Goal: Information Seeking & Learning: Understand process/instructions

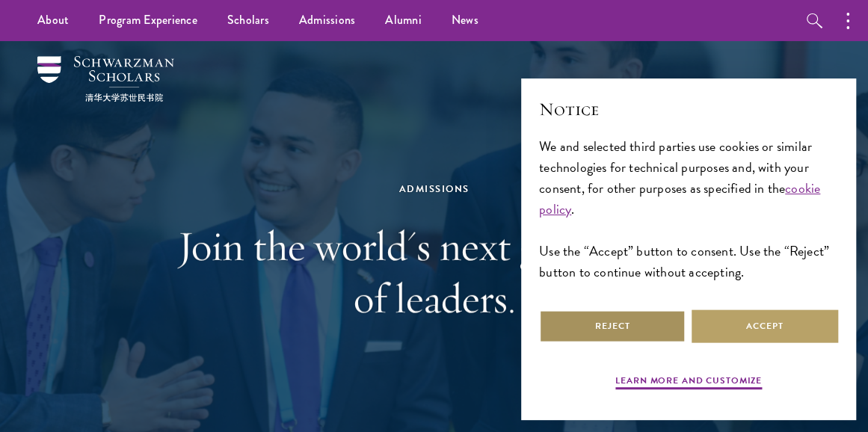
click at [585, 322] on button "Reject" at bounding box center [612, 326] width 146 height 34
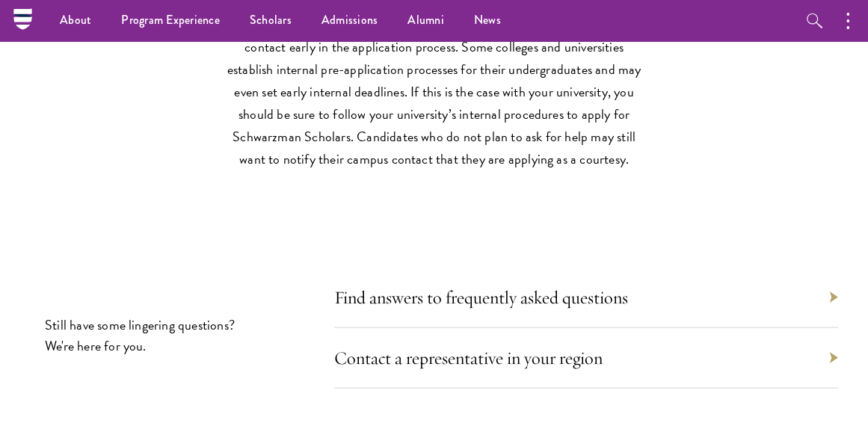
scroll to position [6307, 0]
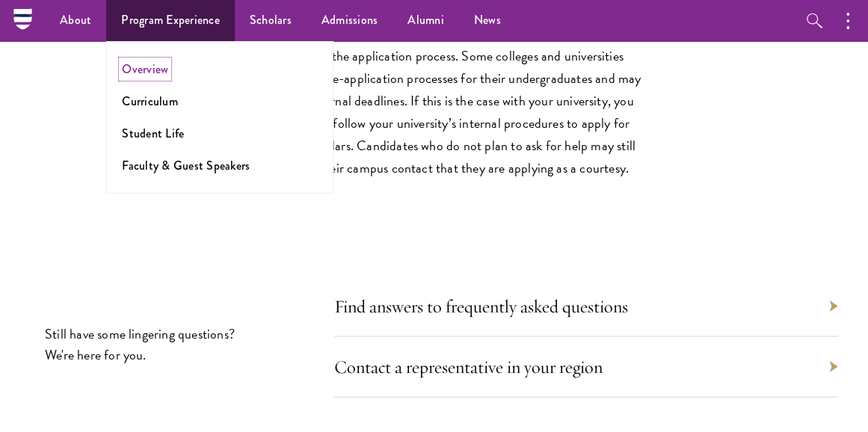
click at [157, 71] on link "Overview" at bounding box center [145, 69] width 46 height 17
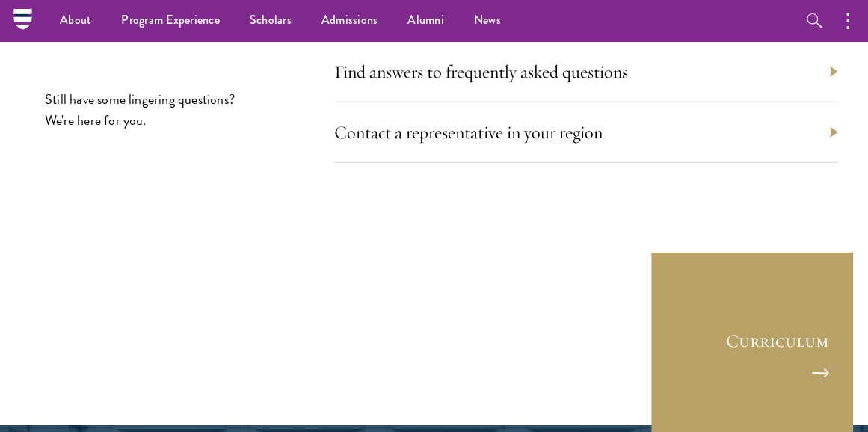
scroll to position [6872, 0]
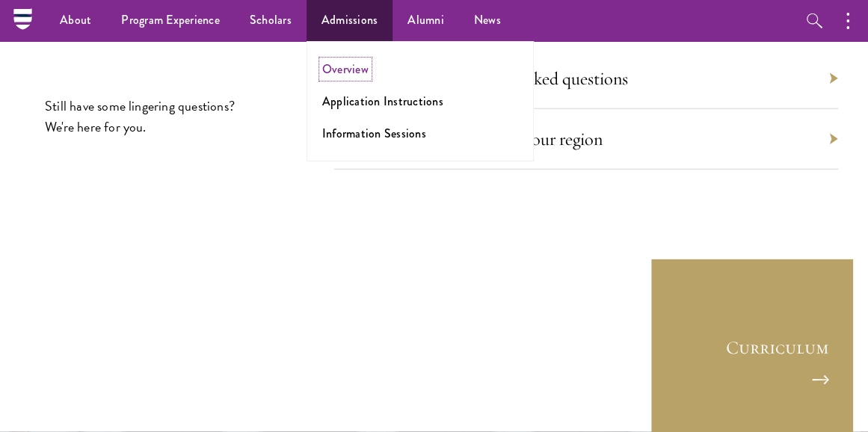
click at [338, 69] on link "Overview" at bounding box center [345, 69] width 46 height 17
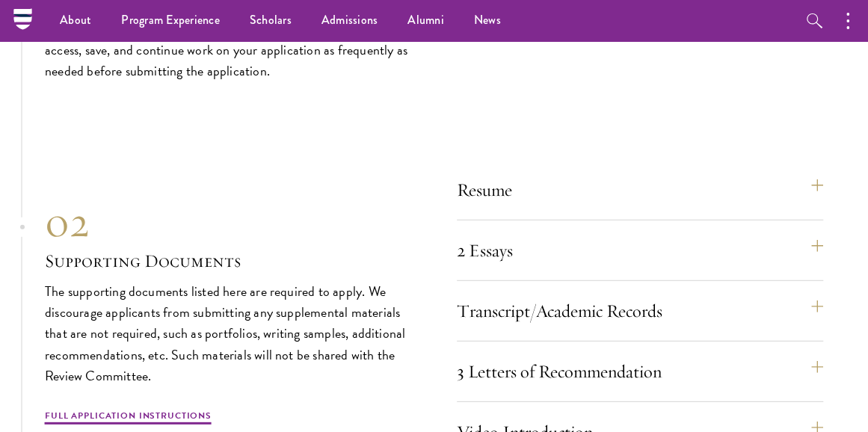
scroll to position [4364, 0]
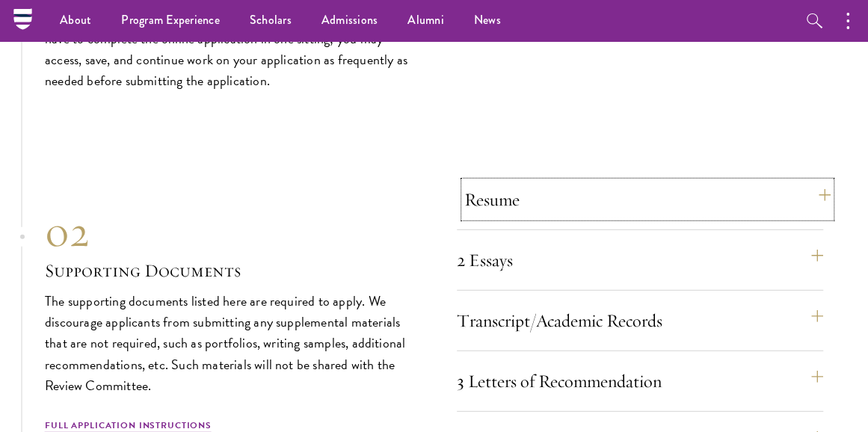
click at [819, 192] on button "Resume" at bounding box center [647, 200] width 367 height 36
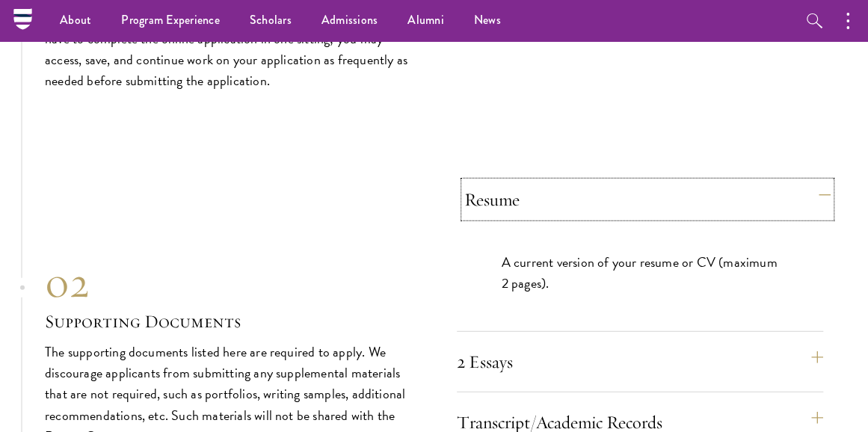
click at [819, 192] on button "Resume" at bounding box center [647, 200] width 367 height 36
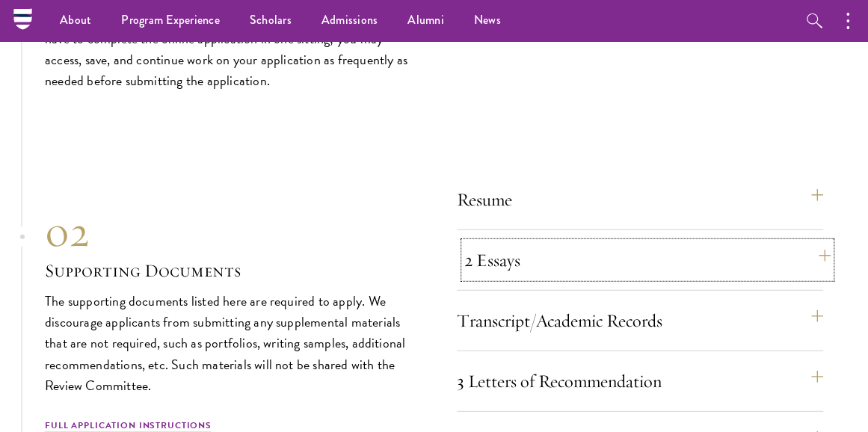
click at [814, 253] on button "2 Essays" at bounding box center [647, 260] width 367 height 36
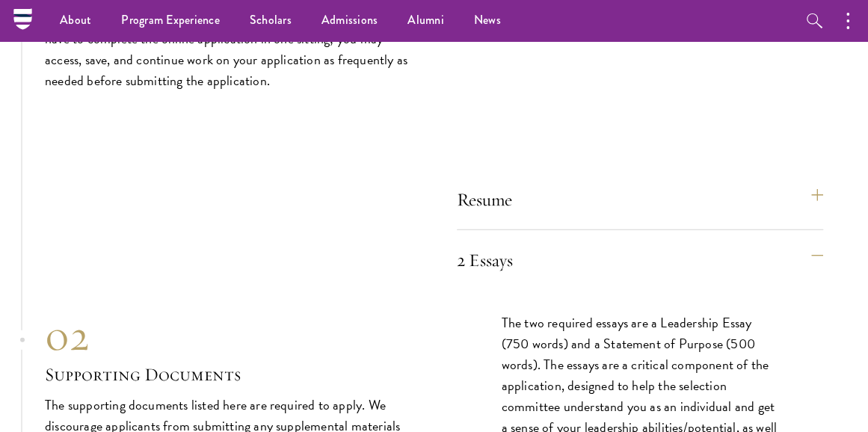
click at [816, 309] on div "The two required essays are a Leadership Essay (750 words) and a Statement of P…" at bounding box center [640, 393] width 367 height 207
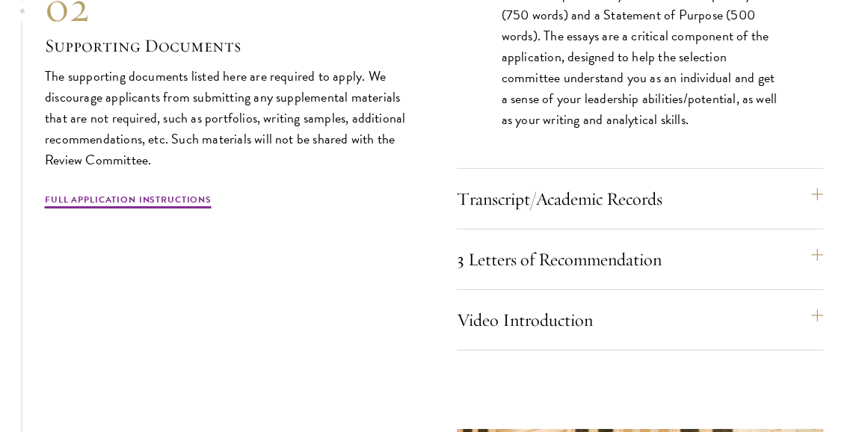
scroll to position [4722, 0]
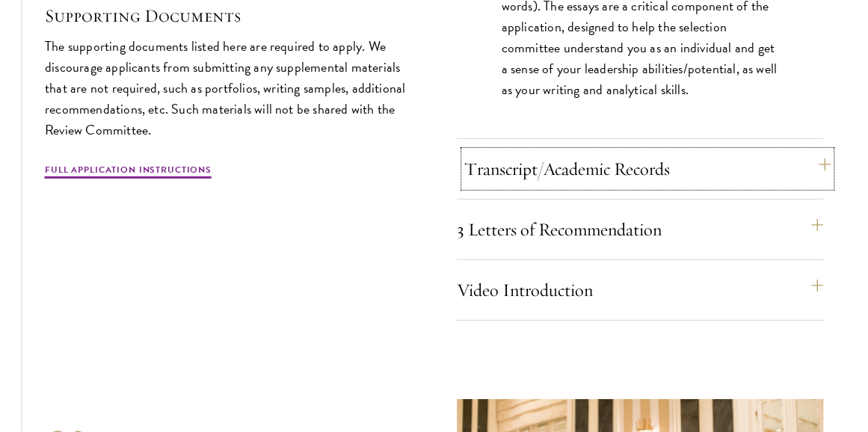
click at [820, 170] on button "Transcript/Academic Records" at bounding box center [647, 169] width 367 height 36
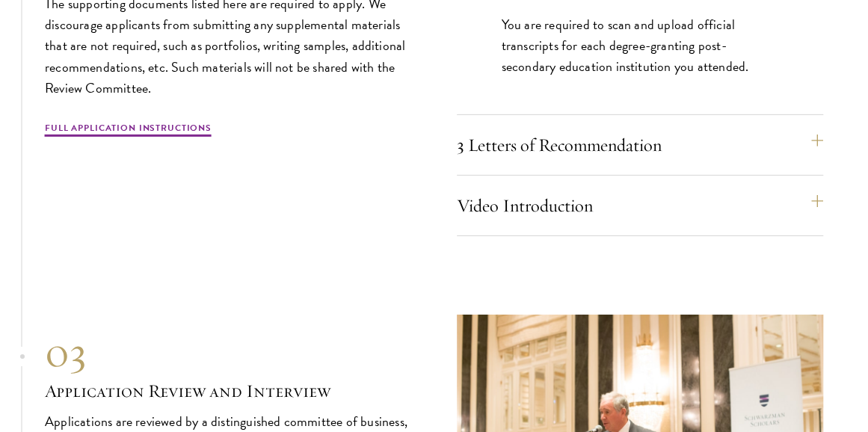
click at [814, 53] on div "You are required to scan and upload official transcripts for each degree-granti…" at bounding box center [640, 53] width 367 height 123
click at [816, 140] on button "3 Letters of Recommendation" at bounding box center [647, 145] width 367 height 36
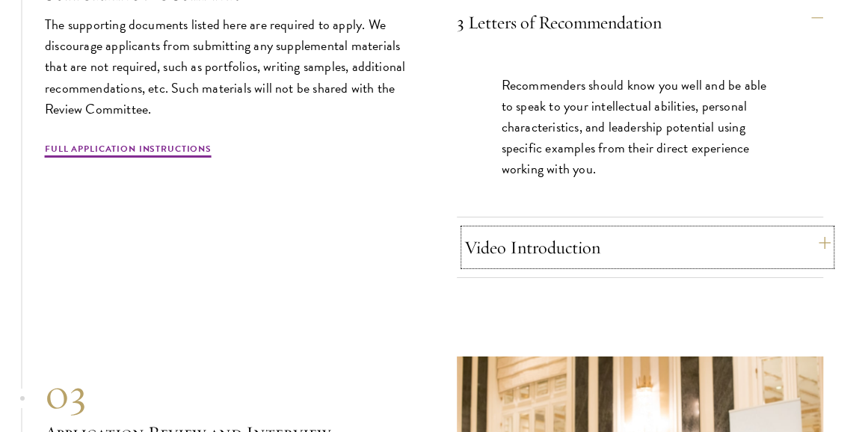
click at [811, 241] on button "Video Introduction" at bounding box center [647, 247] width 367 height 36
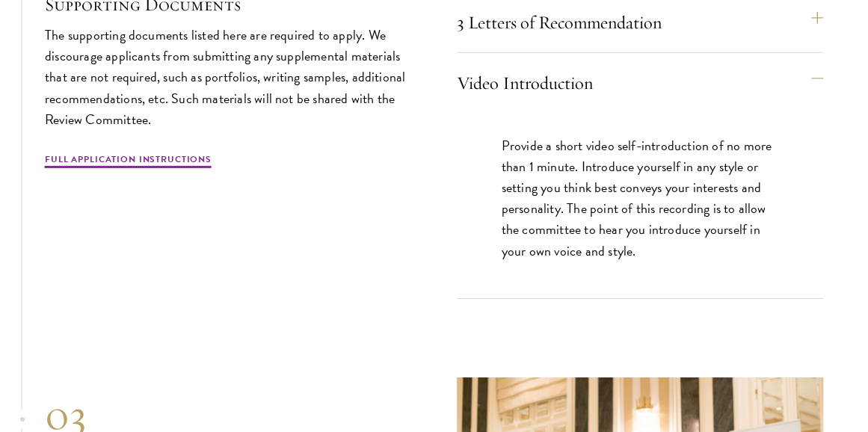
click at [712, 207] on p "Provide a short video self-introduction of no more than 1 minute. Introduce you…" at bounding box center [639, 198] width 277 height 126
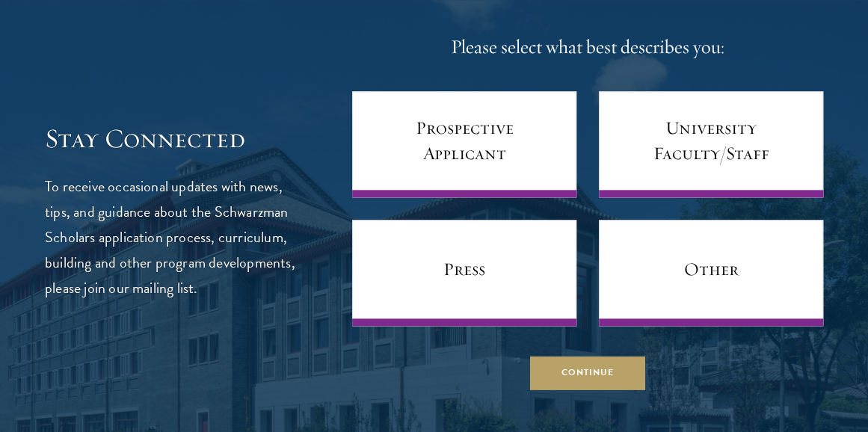
scroll to position [5858, 0]
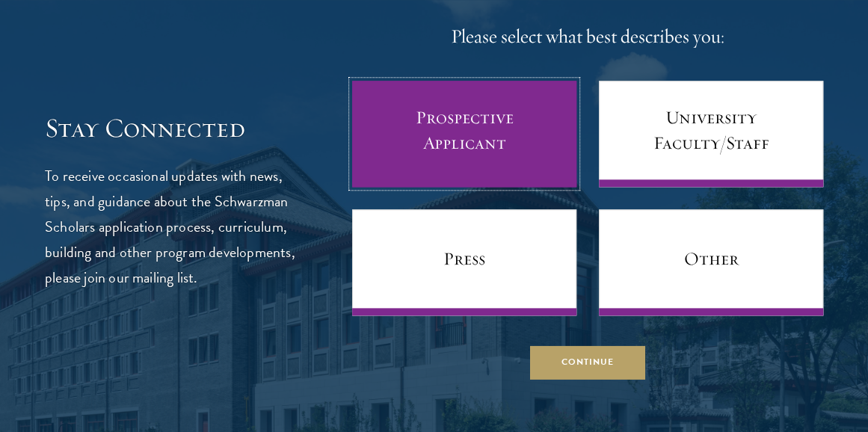
click at [511, 164] on link "Prospective Applicant" at bounding box center [464, 134] width 224 height 106
click at [507, 149] on link "Prospective Applicant" at bounding box center [464, 134] width 224 height 106
click at [481, 129] on link "Prospective Applicant" at bounding box center [464, 134] width 224 height 106
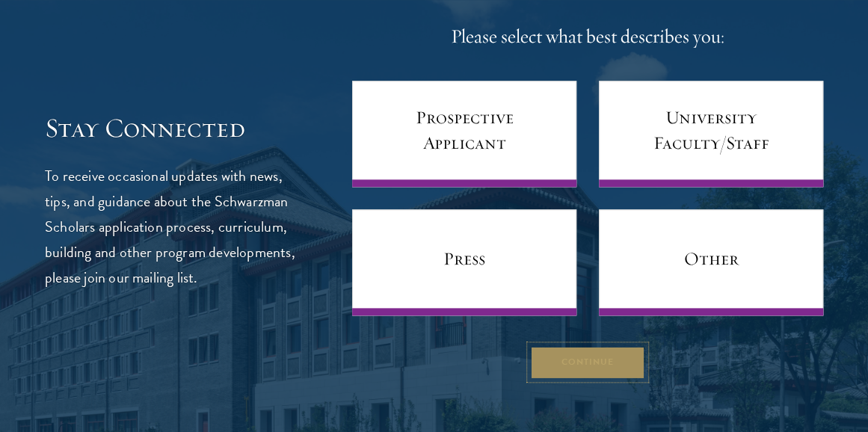
click at [616, 360] on button "Continue" at bounding box center [587, 362] width 115 height 34
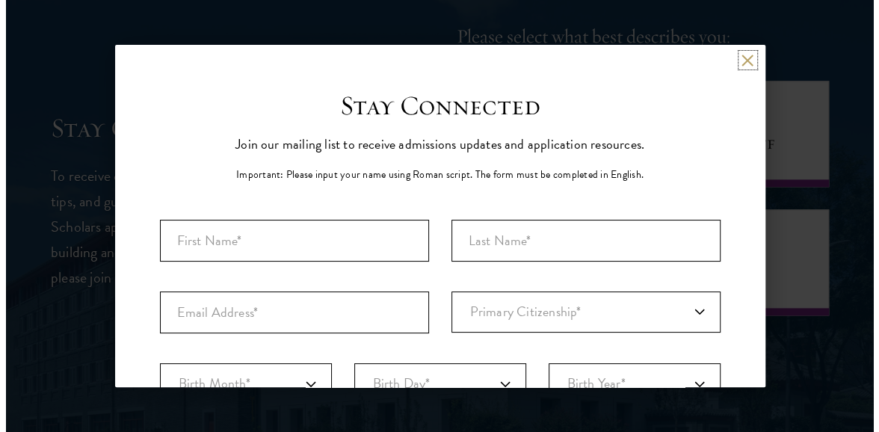
scroll to position [5875, 0]
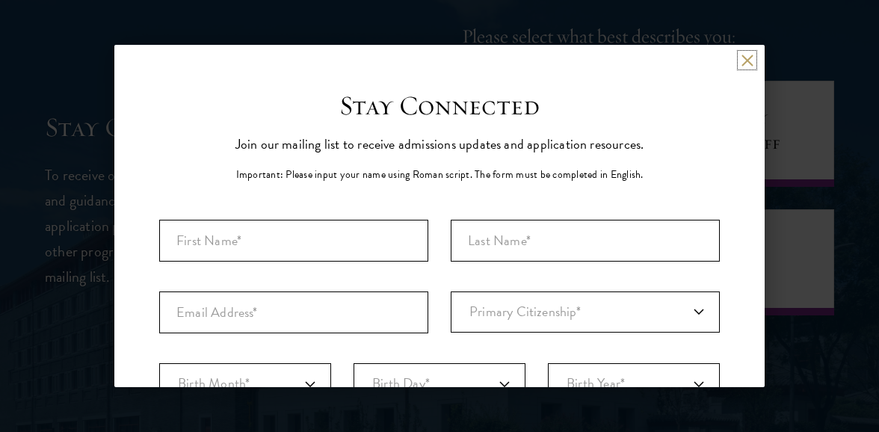
click at [740, 61] on button at bounding box center [746, 60] width 13 height 13
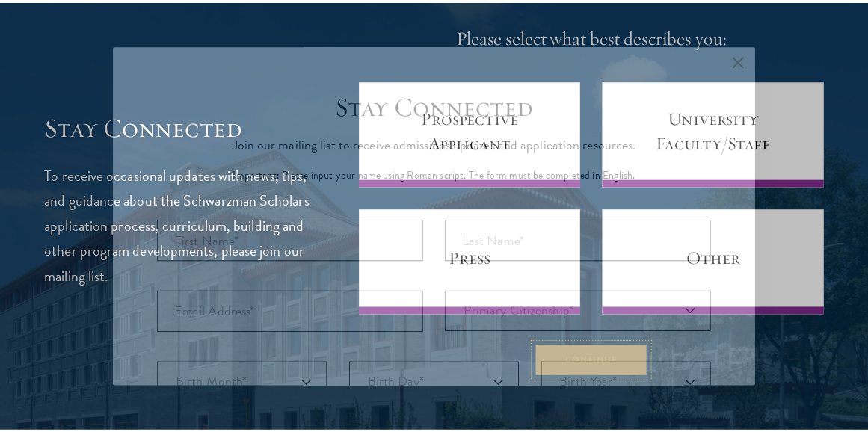
scroll to position [5858, 0]
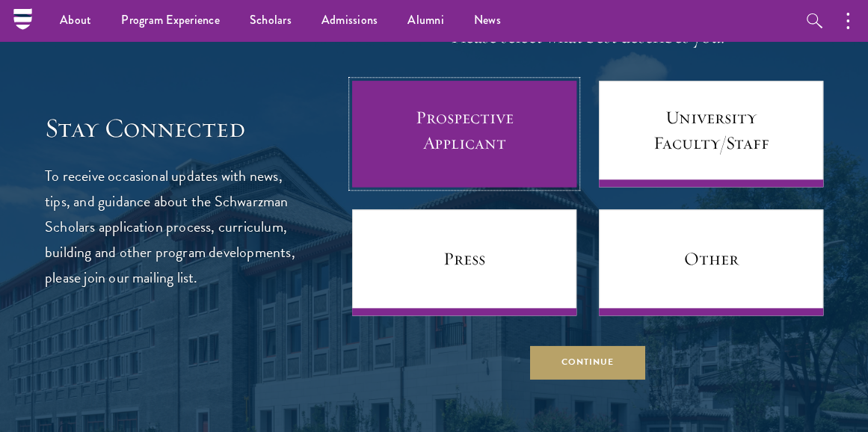
click at [458, 102] on link "Prospective Applicant" at bounding box center [464, 134] width 224 height 106
click at [464, 120] on link "Prospective Applicant" at bounding box center [464, 134] width 224 height 106
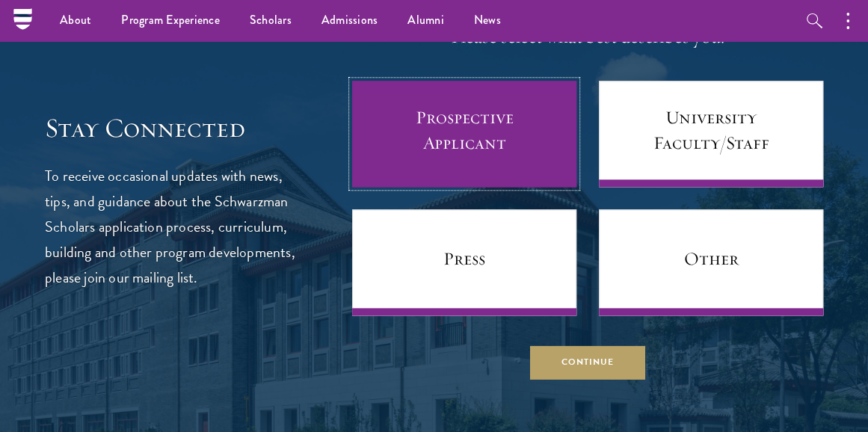
click at [464, 120] on link "Prospective Applicant" at bounding box center [464, 134] width 224 height 106
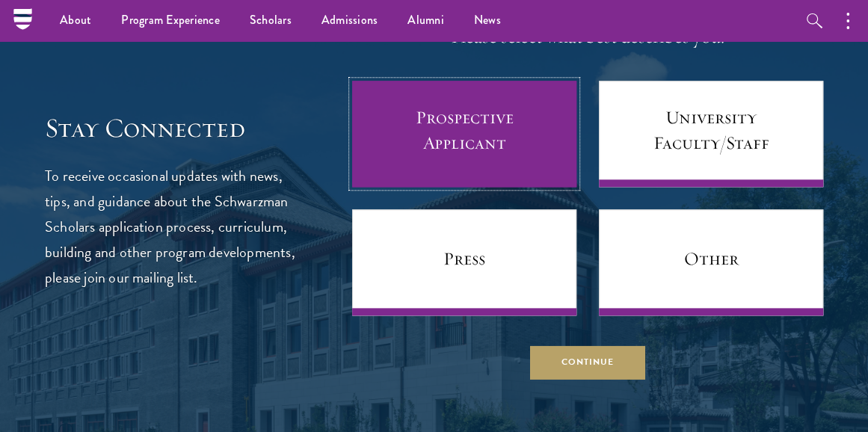
click at [464, 120] on link "Prospective Applicant" at bounding box center [464, 134] width 224 height 106
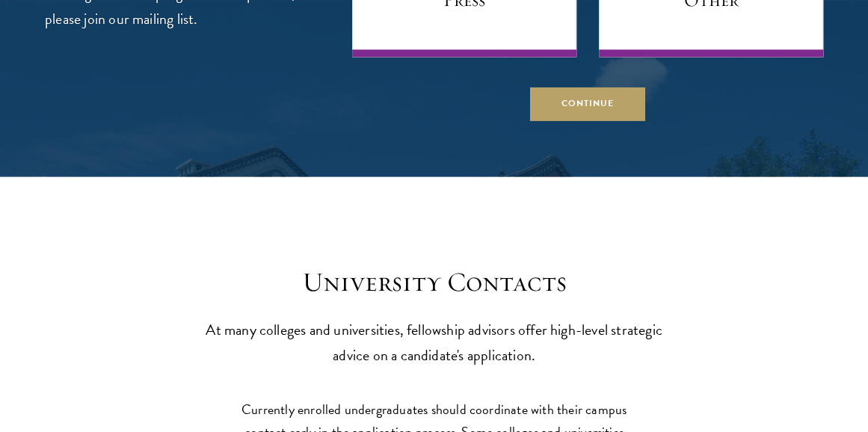
scroll to position [6127, 0]
